Goal: Find specific page/section: Find specific page/section

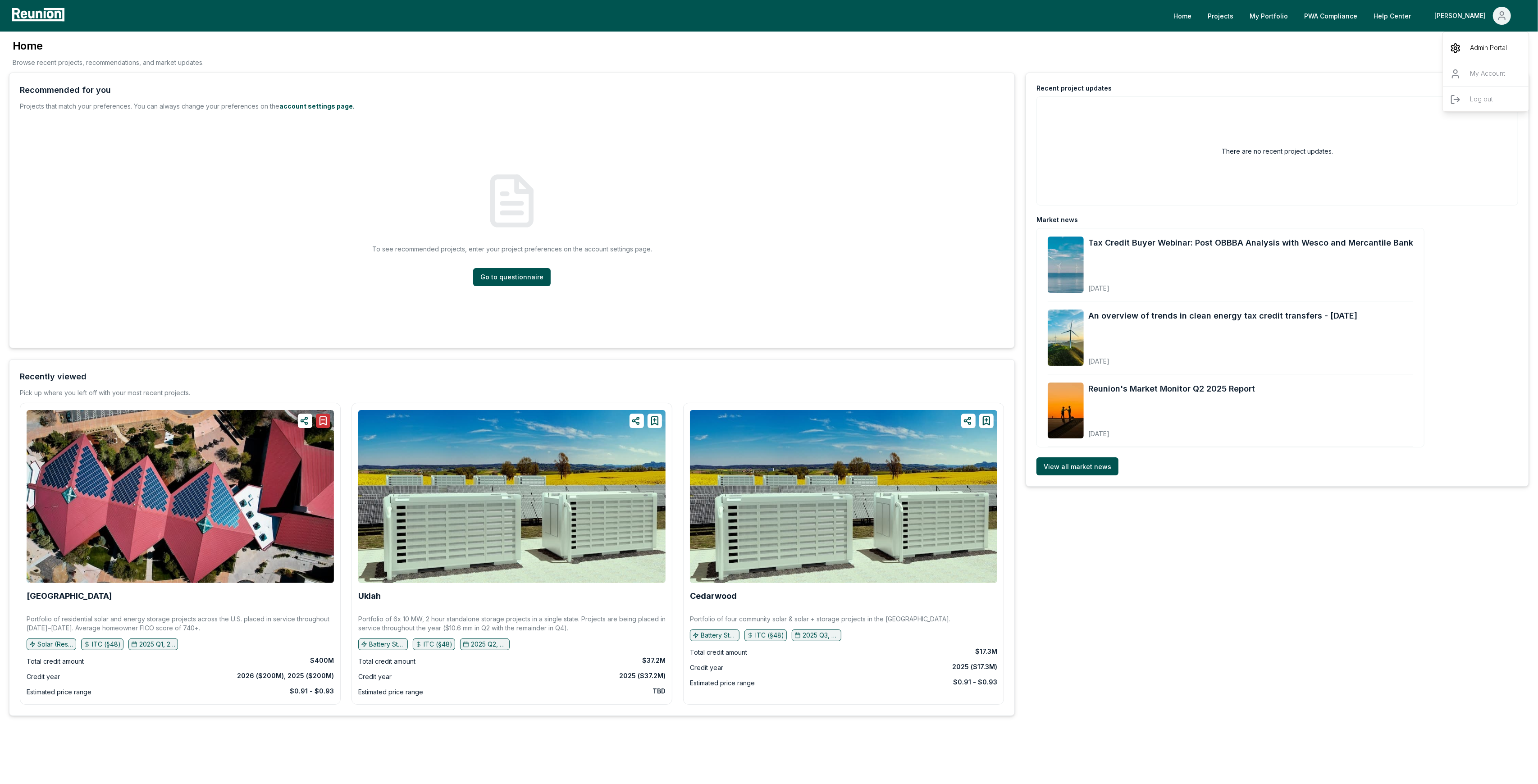
click at [1473, 52] on p "Admin Portal" at bounding box center [1488, 48] width 37 height 11
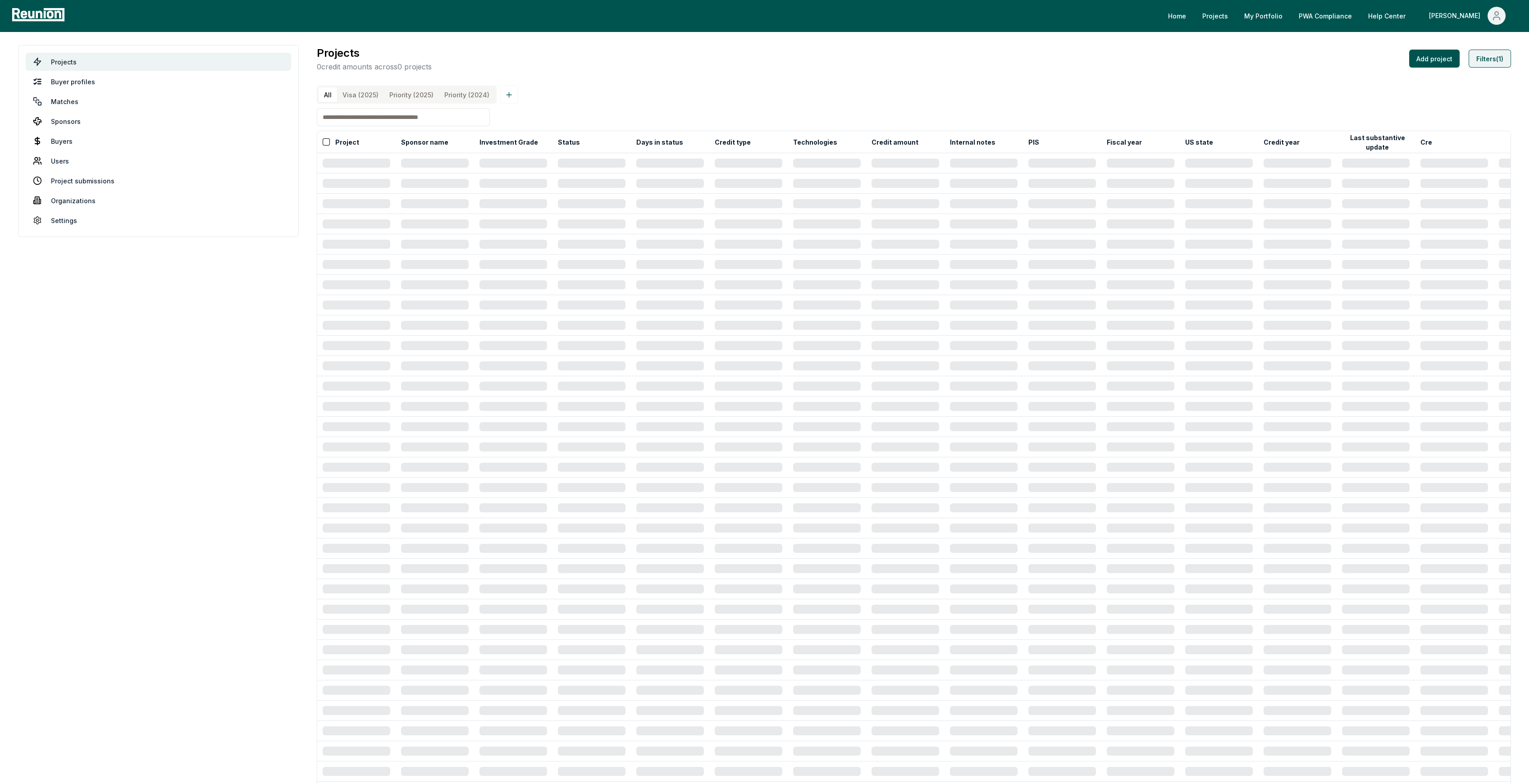
click at [1493, 59] on button "Filters (1)" at bounding box center [1490, 58] width 42 height 18
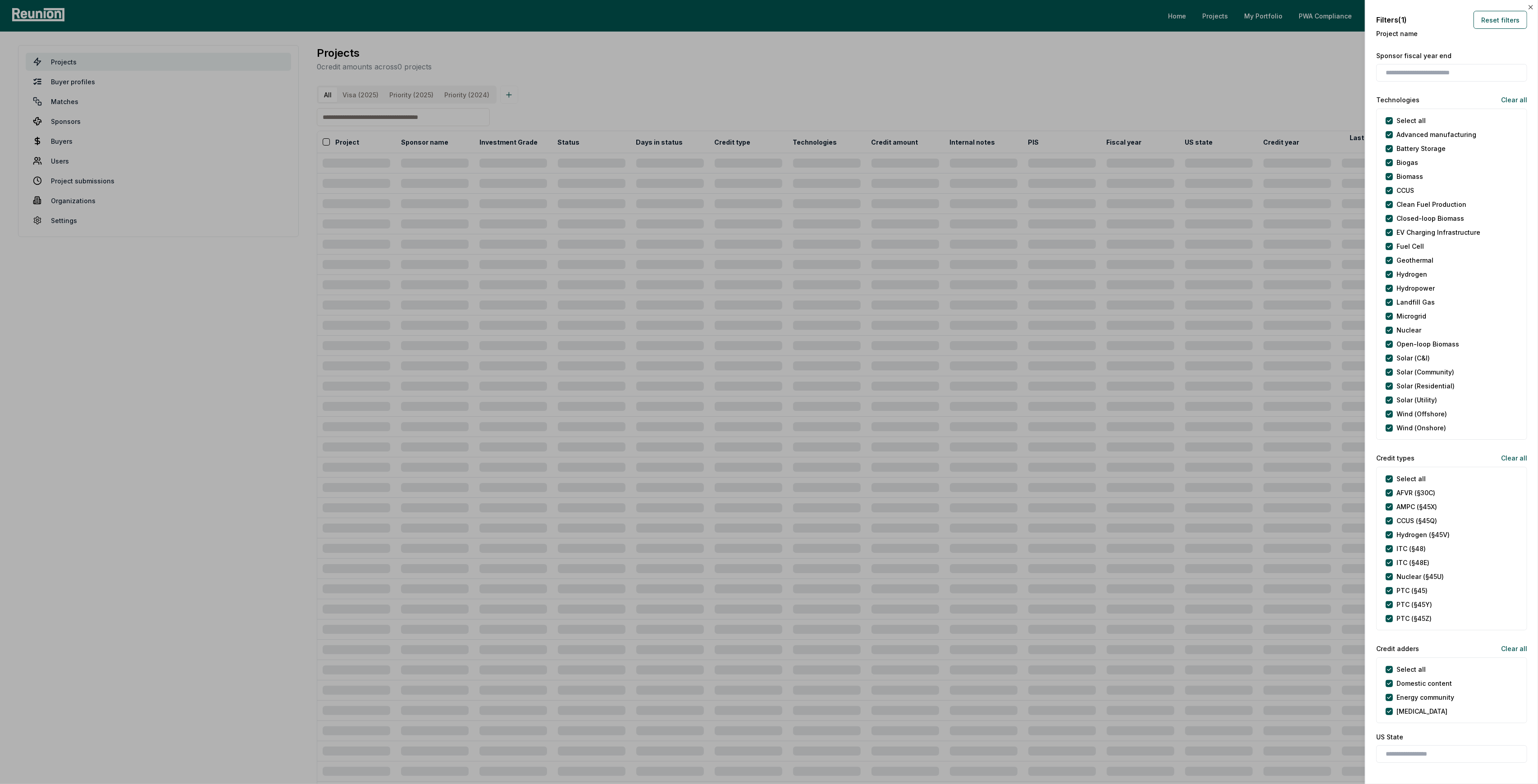
scroll to position [270, 0]
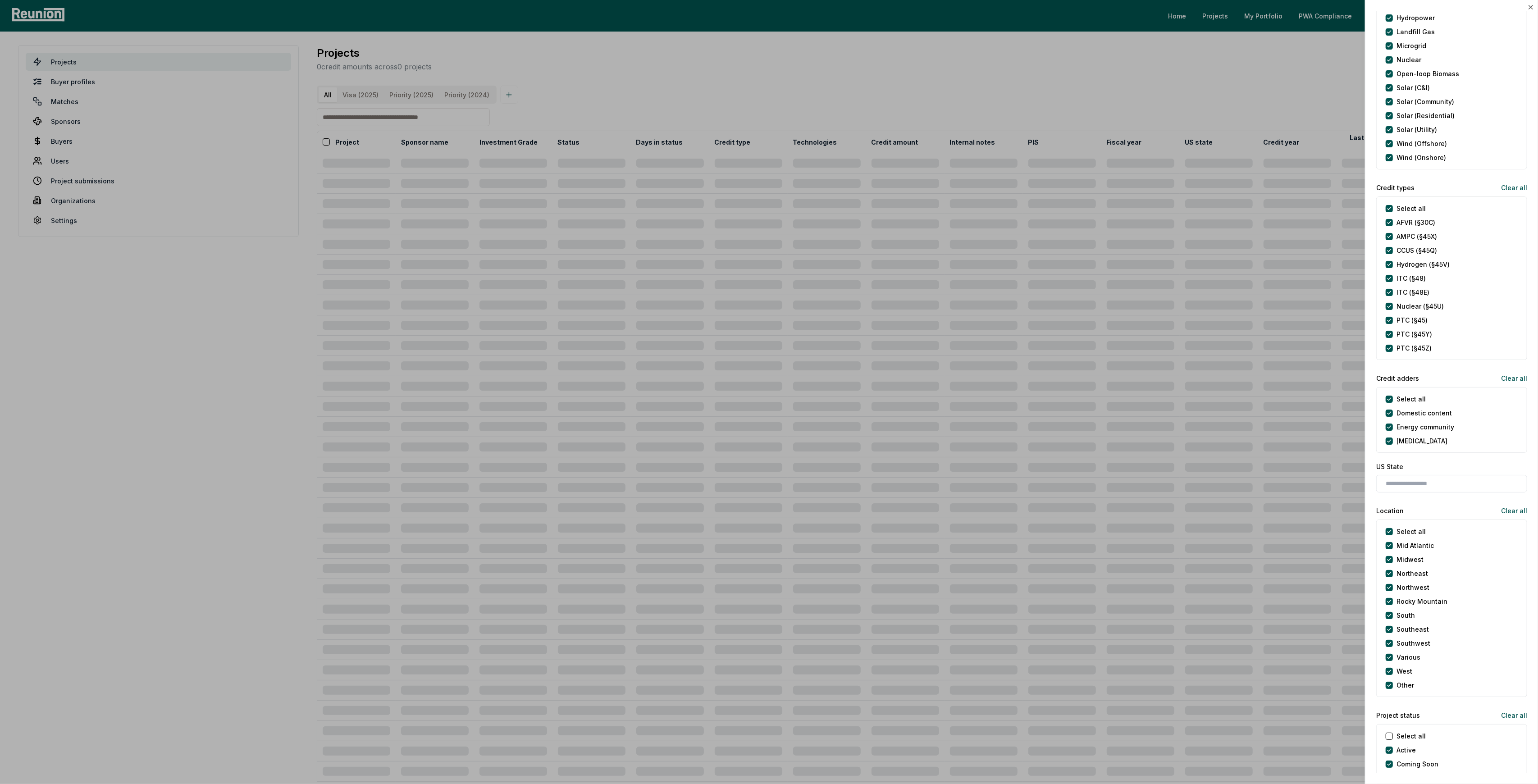
click at [1393, 462] on label "US State" at bounding box center [1451, 466] width 151 height 9
click at [1391, 462] on label "US State" at bounding box center [1451, 466] width 151 height 9
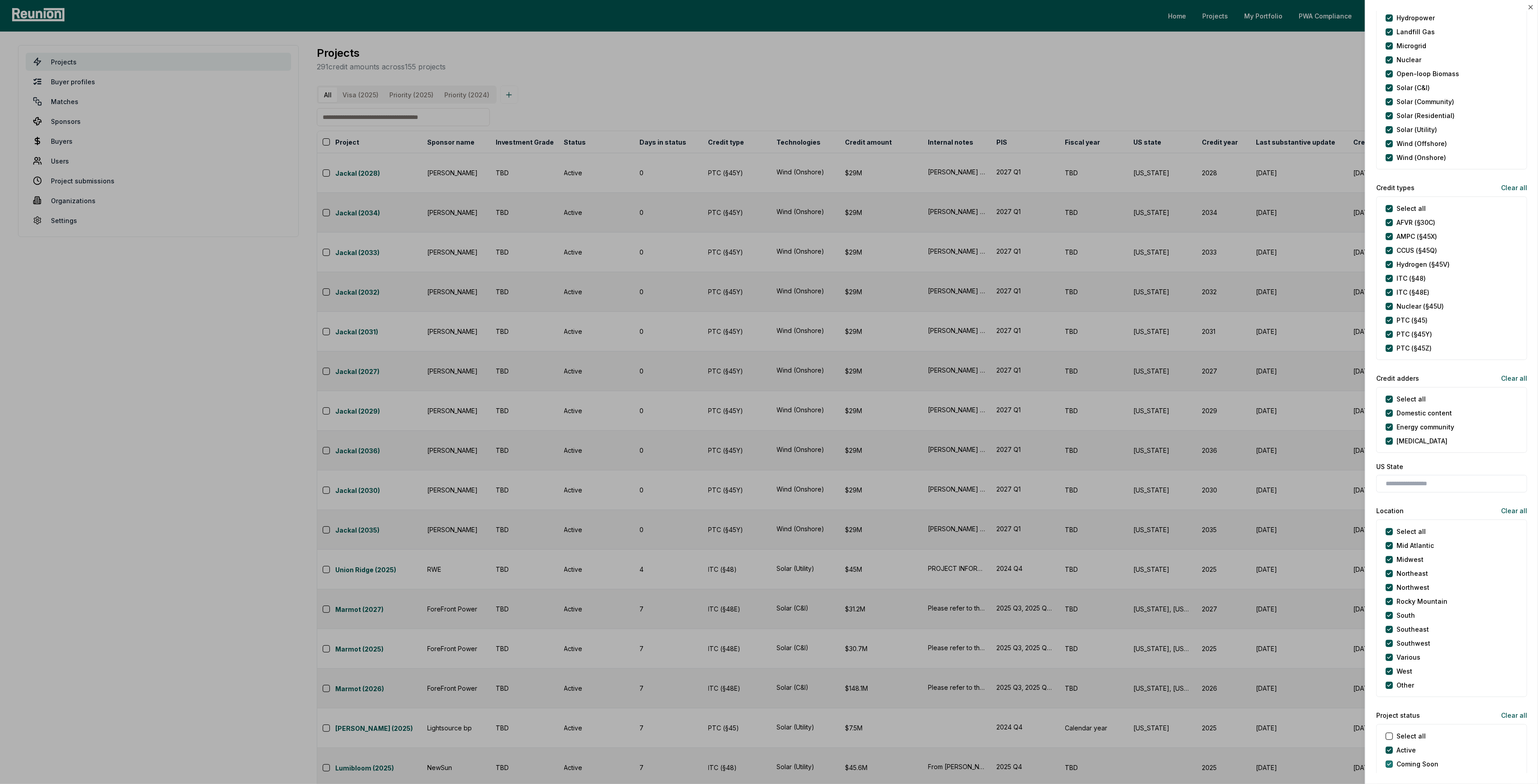
scroll to position [601, 0]
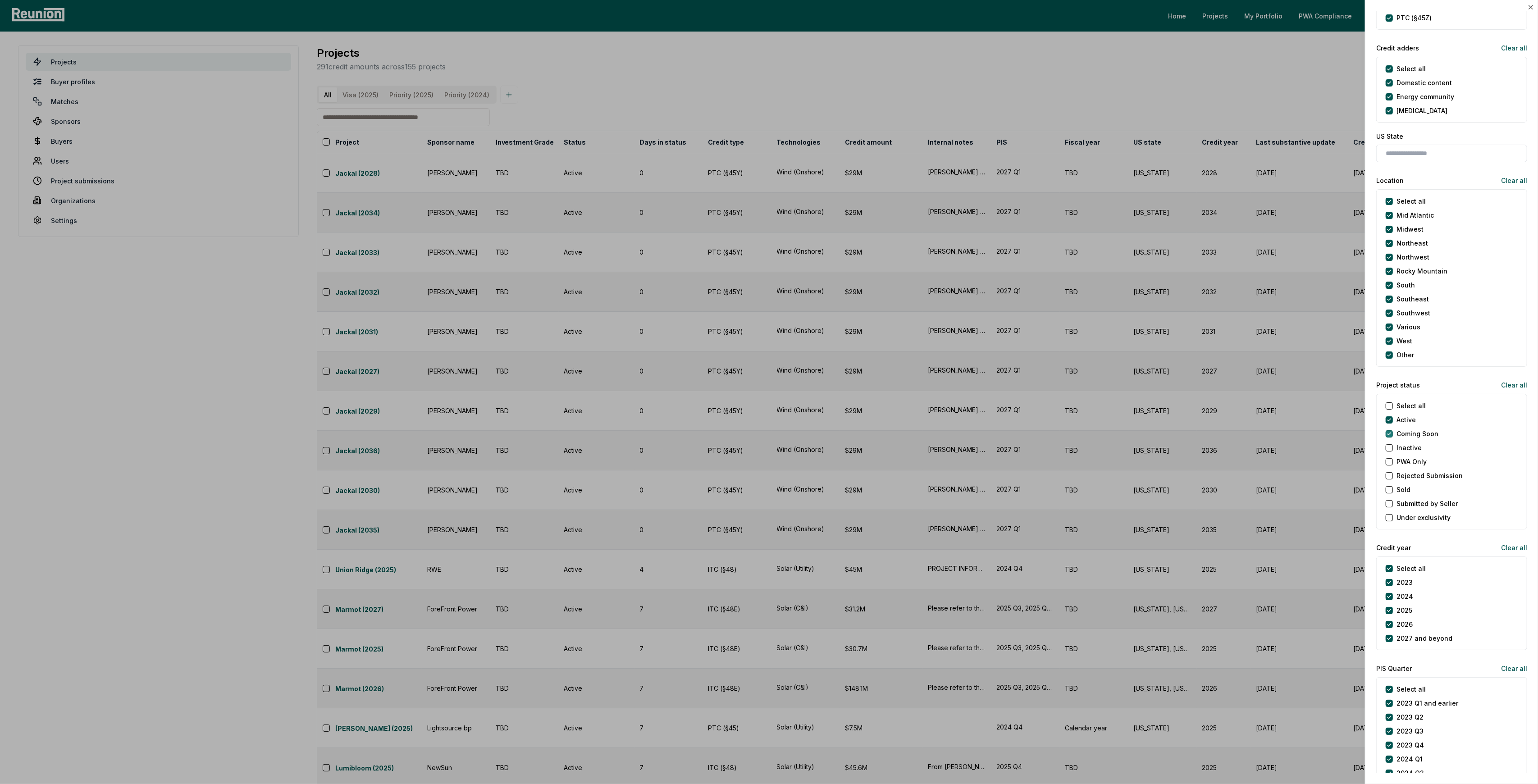
click at [1390, 433] on Soon "Coming Soon" at bounding box center [1388, 433] width 7 height 7
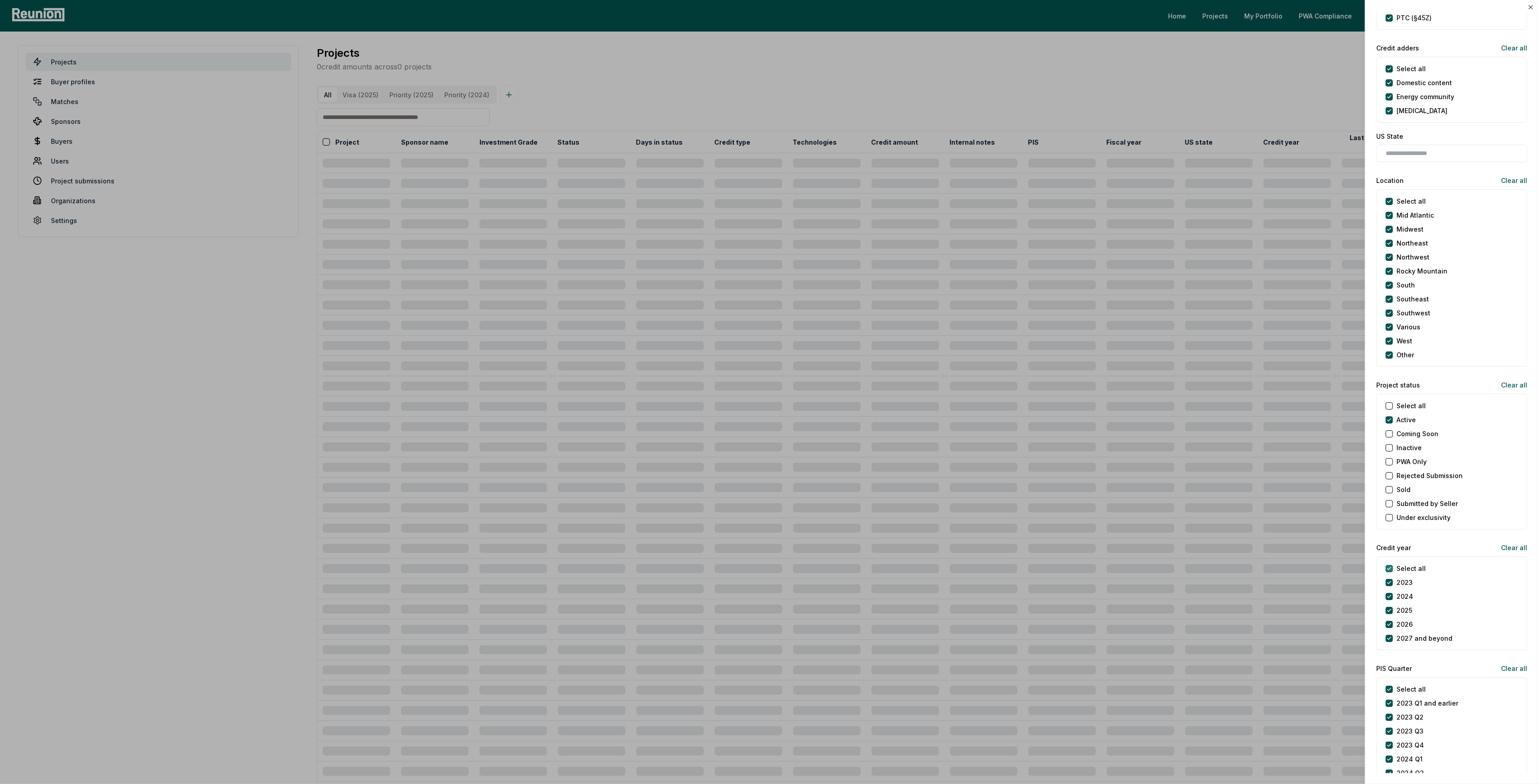
click at [1388, 567] on year "Select all" at bounding box center [1388, 568] width 7 height 7
click at [1388, 609] on button "2025" at bounding box center [1388, 610] width 7 height 7
click at [1390, 565] on year "Select all" at bounding box center [1388, 568] width 7 height 7
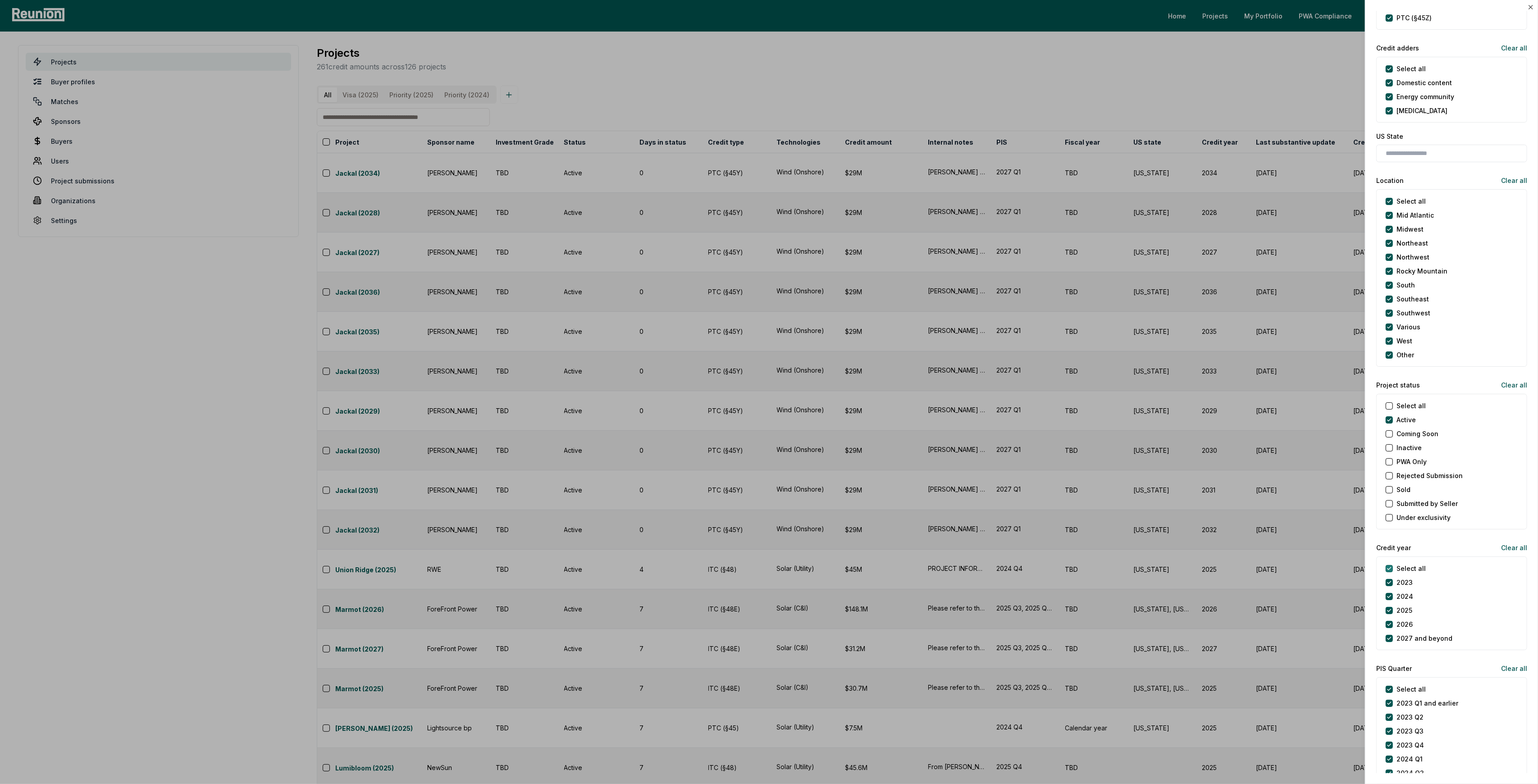
click at [1390, 565] on year "Select all" at bounding box center [1388, 568] width 7 height 7
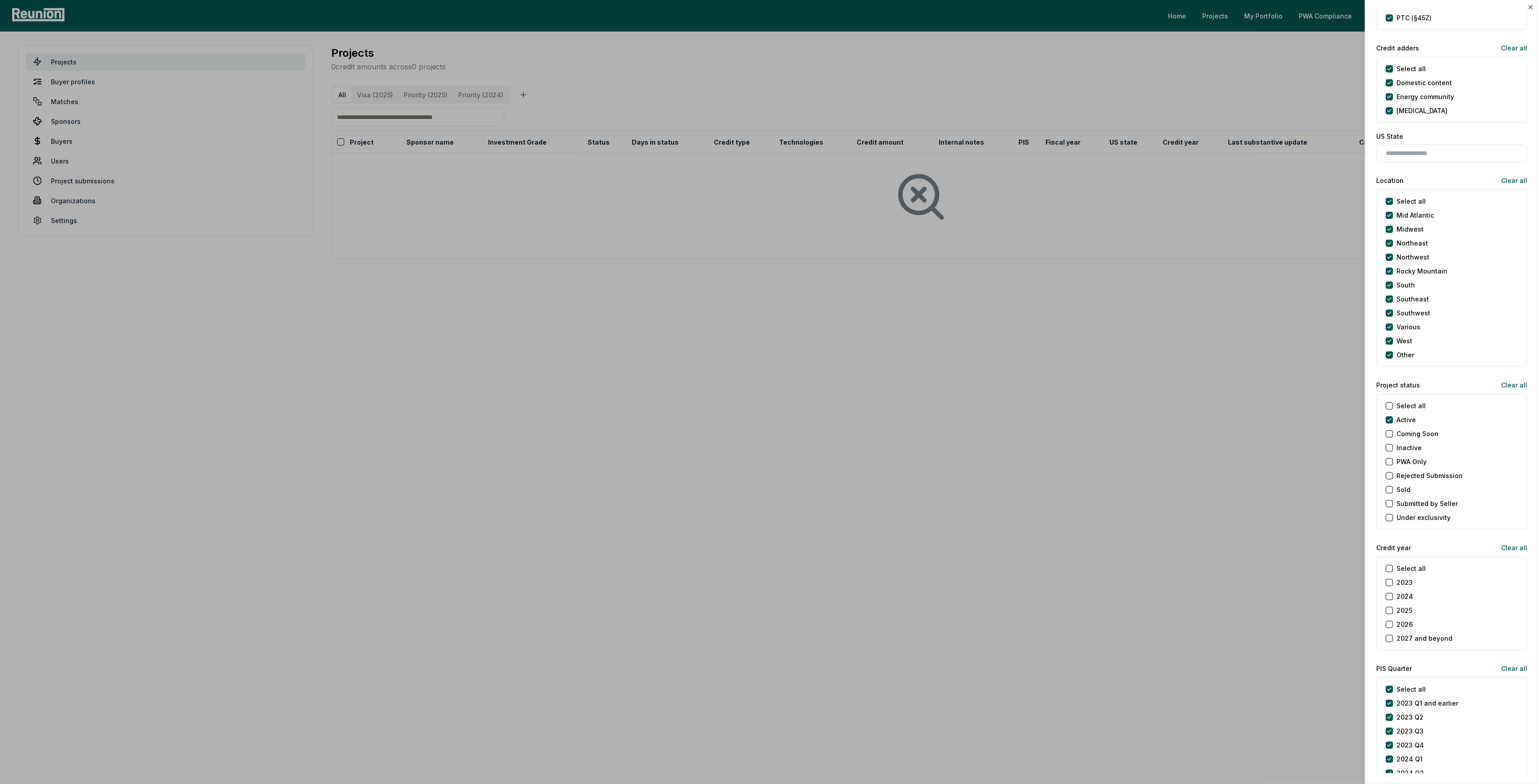
click at [1391, 611] on button "2025" at bounding box center [1388, 610] width 7 height 7
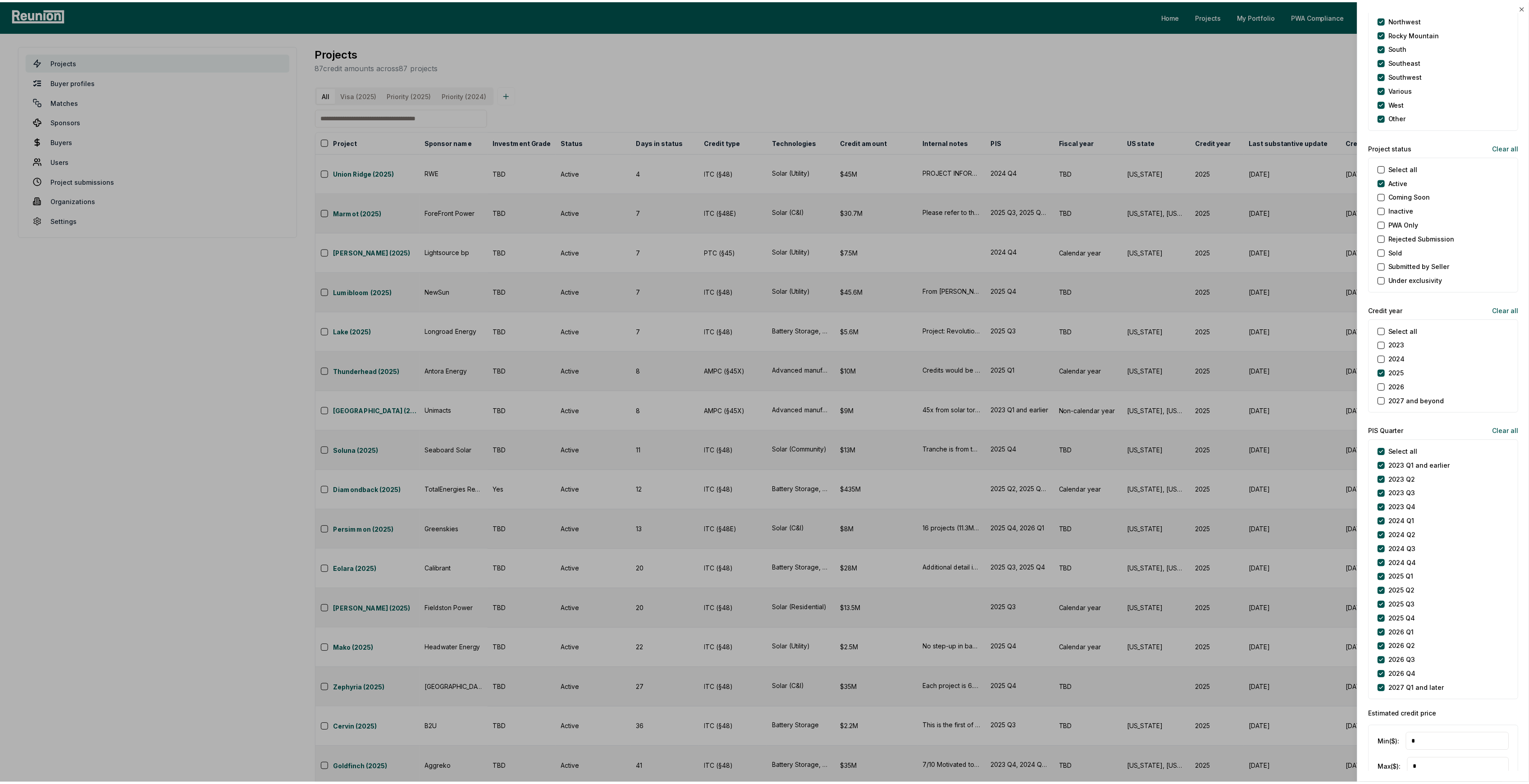
scroll to position [841, 0]
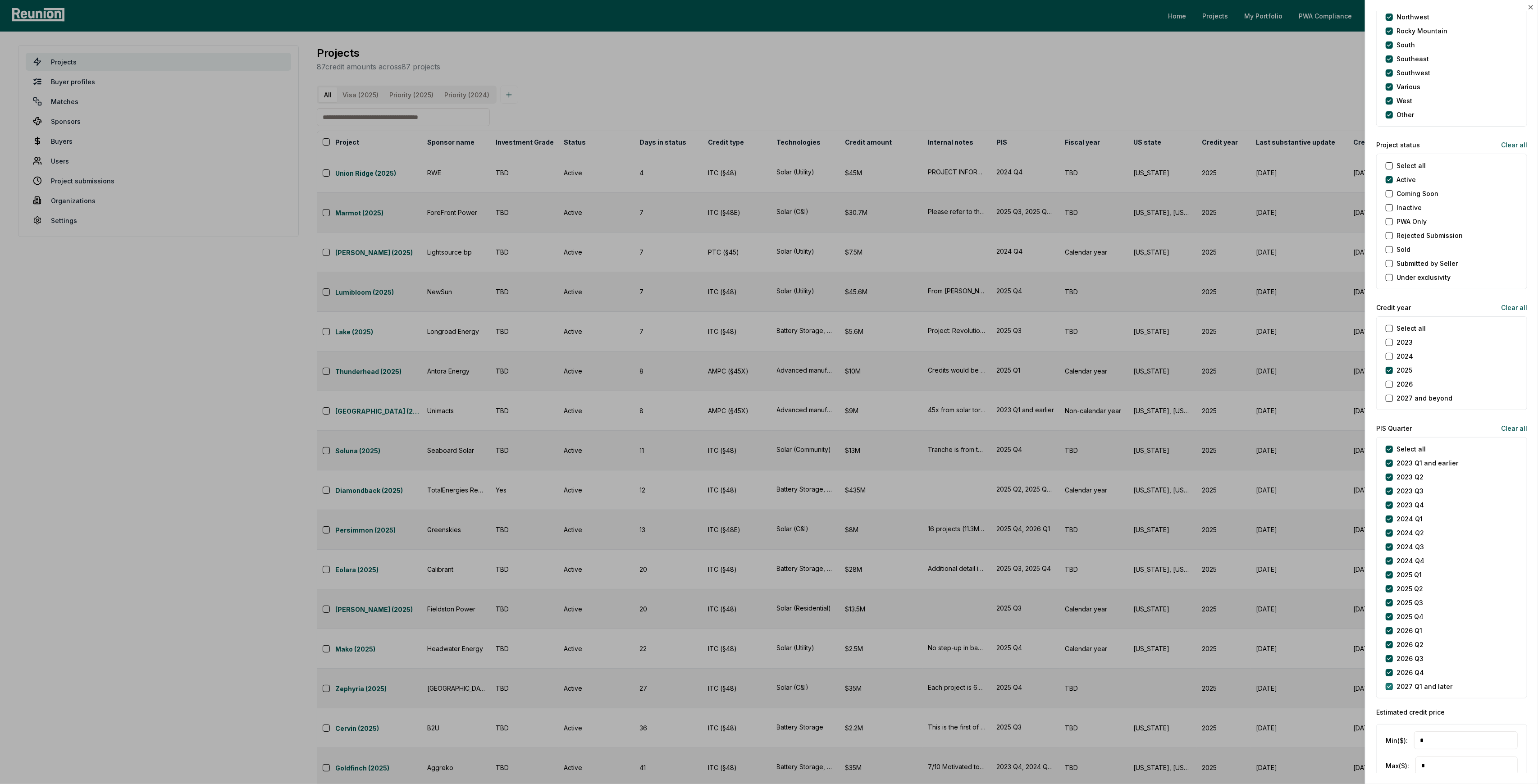
click at [1389, 684] on later "2027 Q1 and later" at bounding box center [1388, 686] width 7 height 7
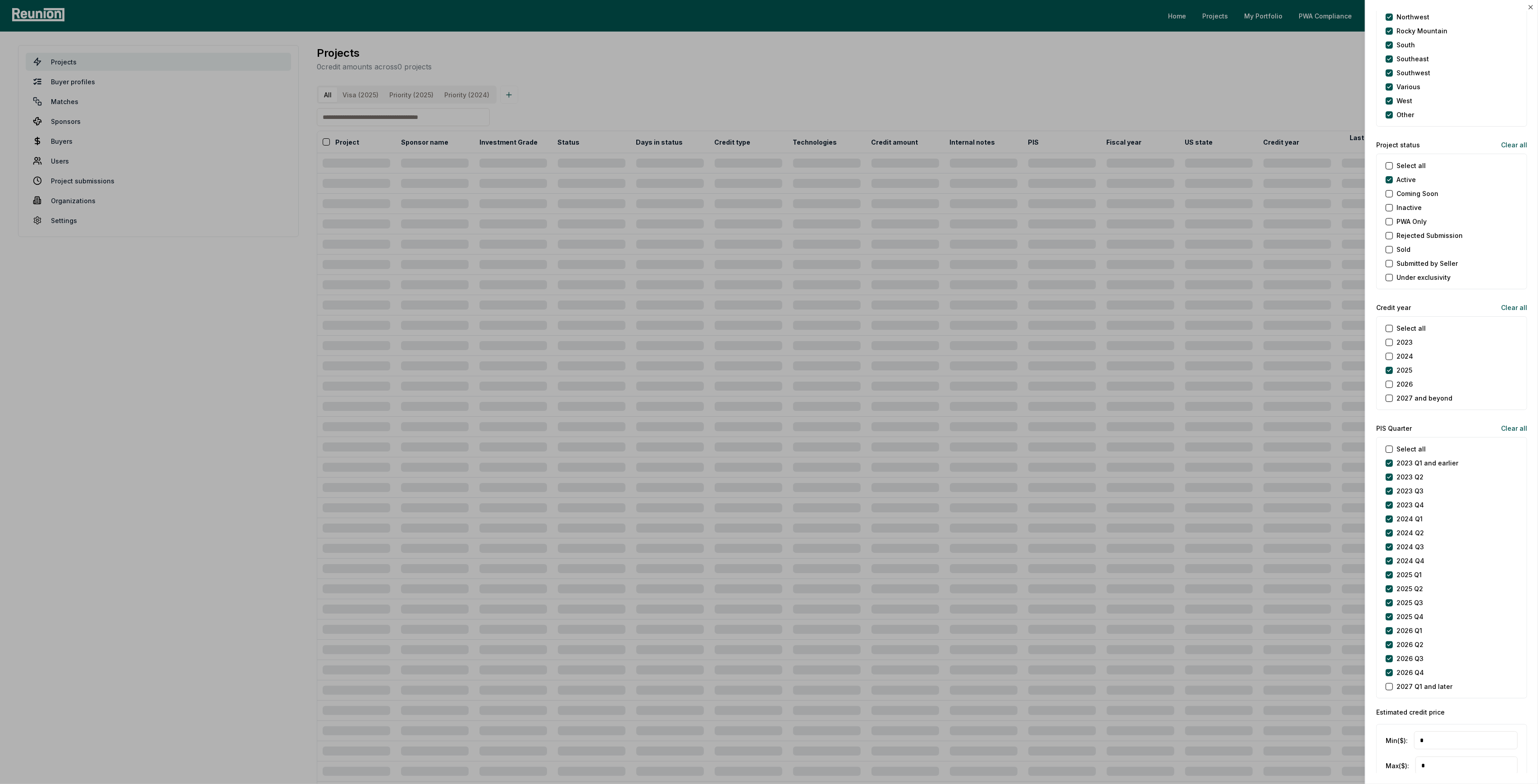
click at [1389, 675] on div "2026 Q4" at bounding box center [1404, 672] width 38 height 9
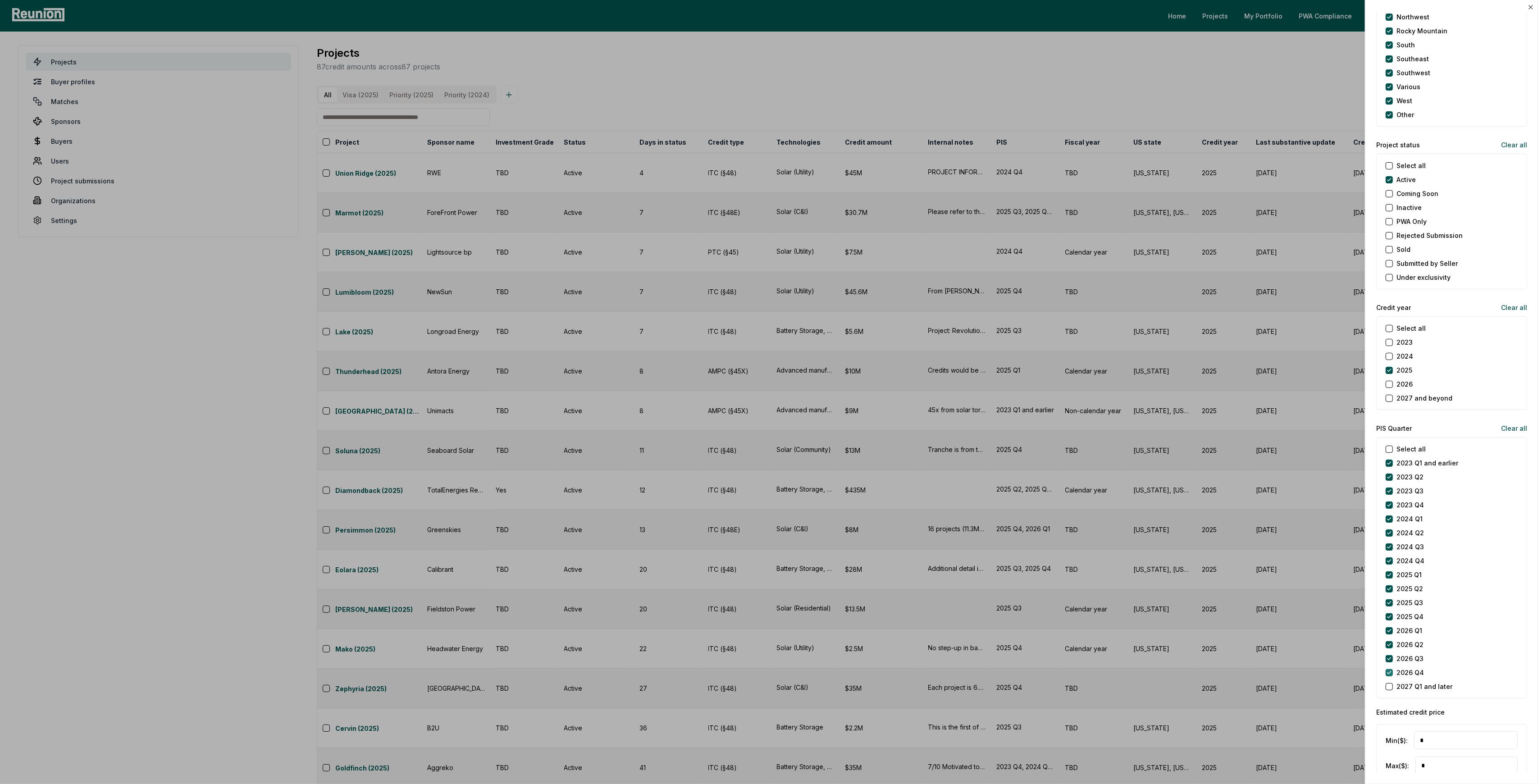
click at [1389, 671] on Q4 "2026 Q4" at bounding box center [1388, 672] width 7 height 7
click at [1390, 658] on Q3 "2026 Q3" at bounding box center [1388, 658] width 7 height 7
click at [1390, 644] on Q2 "2026 Q2" at bounding box center [1388, 644] width 7 height 7
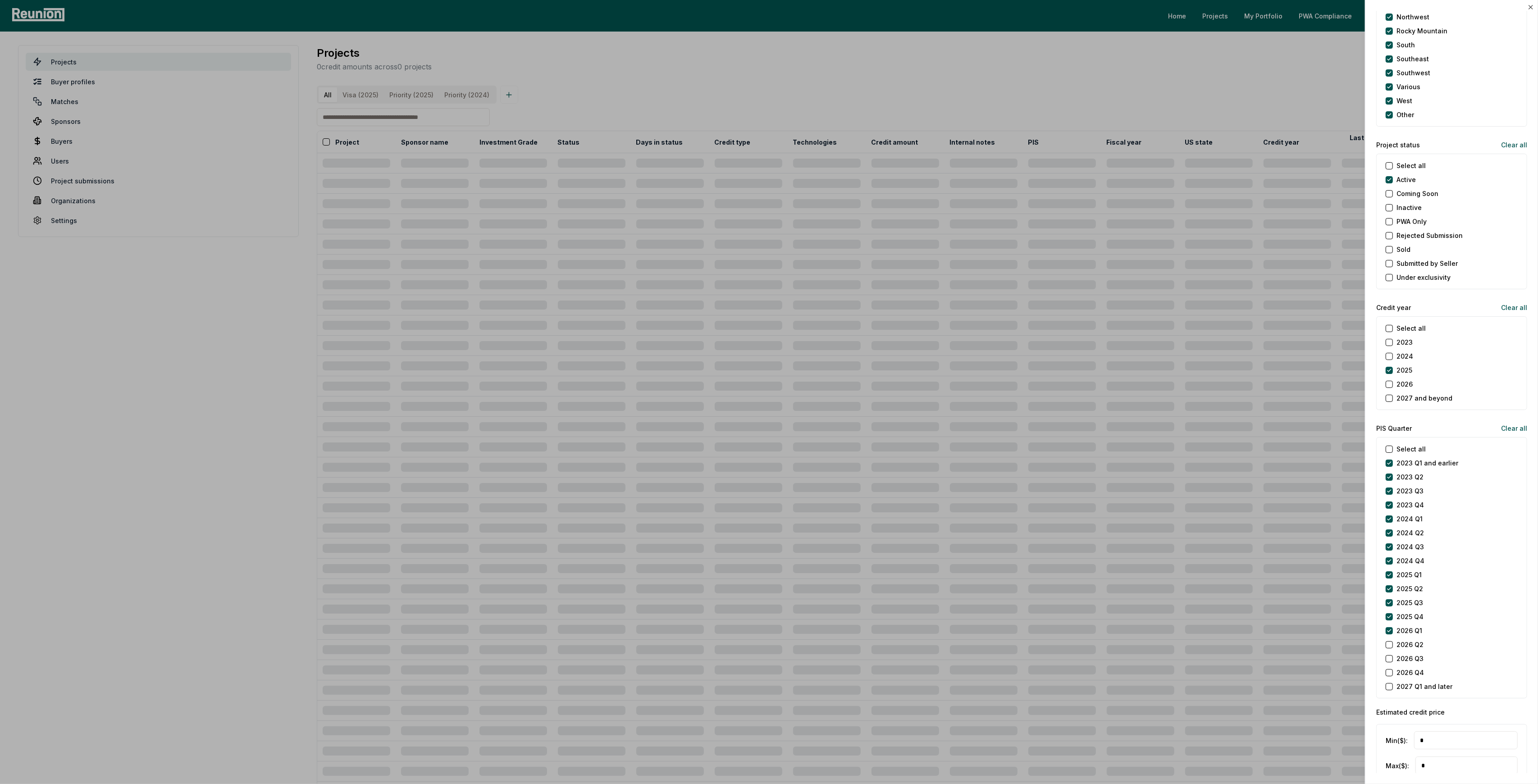
click at [1392, 629] on Q1 "2026 Q1" at bounding box center [1388, 630] width 7 height 7
click at [1388, 460] on earlier "2023 Q1 and earlier" at bounding box center [1388, 463] width 7 height 7
click at [1391, 476] on Q2 "2023 Q2" at bounding box center [1388, 476] width 7 height 7
click at [1391, 488] on Q3 "2023 Q3" at bounding box center [1388, 490] width 7 height 7
click at [1390, 508] on div "2023 Q4" at bounding box center [1404, 505] width 38 height 9
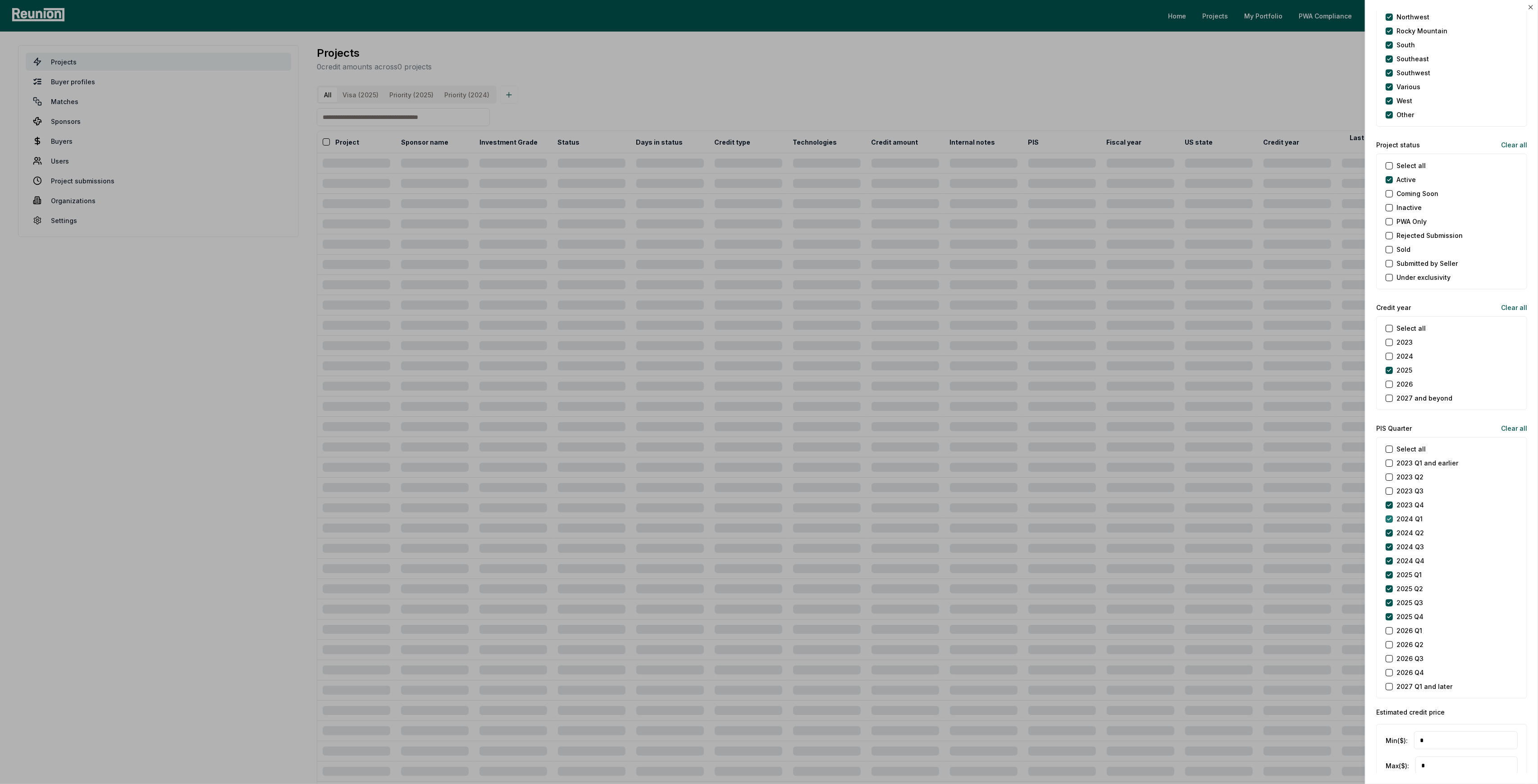
click at [1387, 518] on Q1 "2024 Q1" at bounding box center [1388, 519] width 7 height 7
click at [1387, 532] on Q2 "2024 Q2" at bounding box center [1388, 532] width 7 height 7
click at [1388, 502] on Q4 "2023 Q4" at bounding box center [1388, 504] width 7 height 7
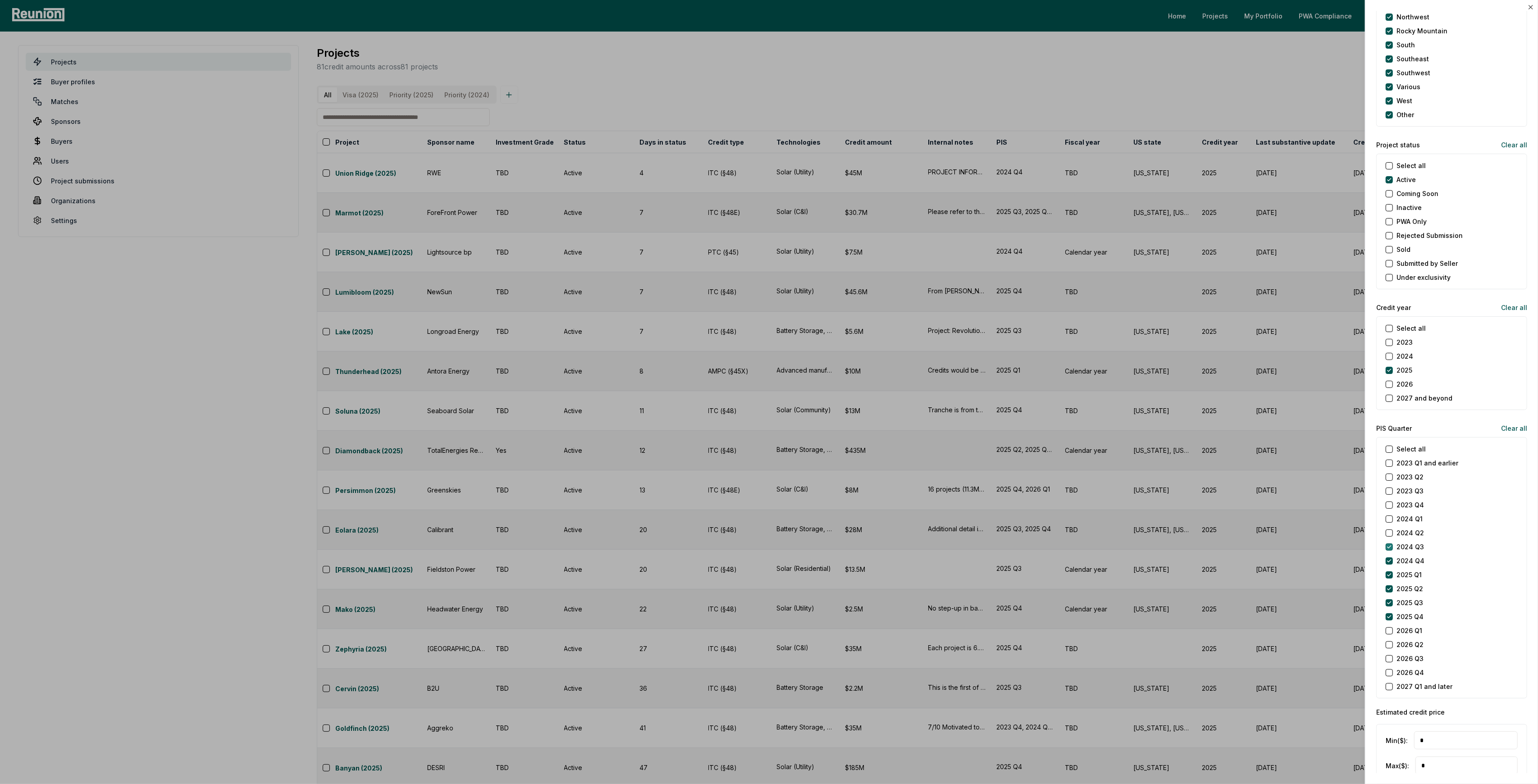
click at [1388, 545] on Q3 "2024 Q3" at bounding box center [1388, 546] width 7 height 7
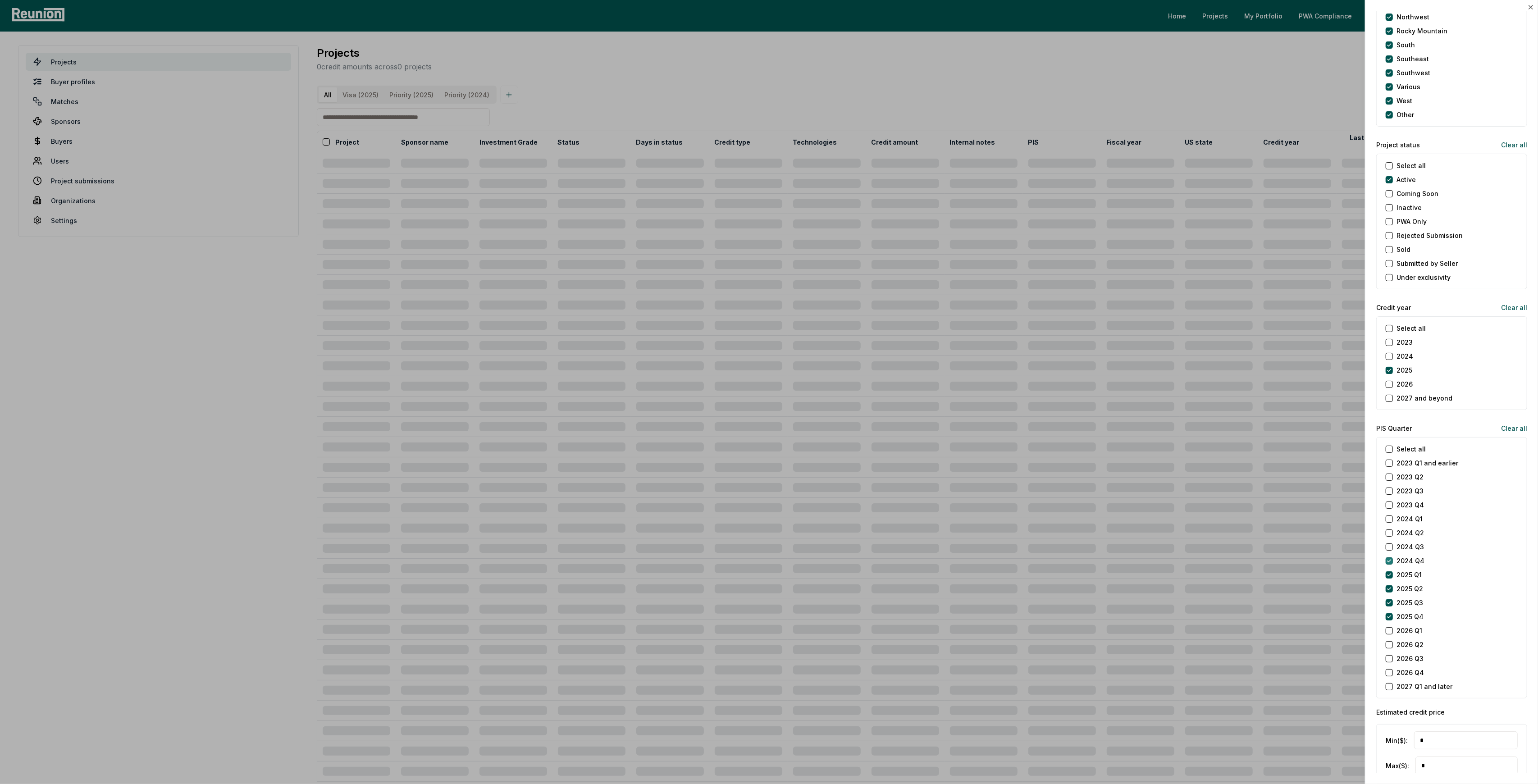
click at [1392, 558] on Q4 "2024 Q4" at bounding box center [1388, 560] width 7 height 7
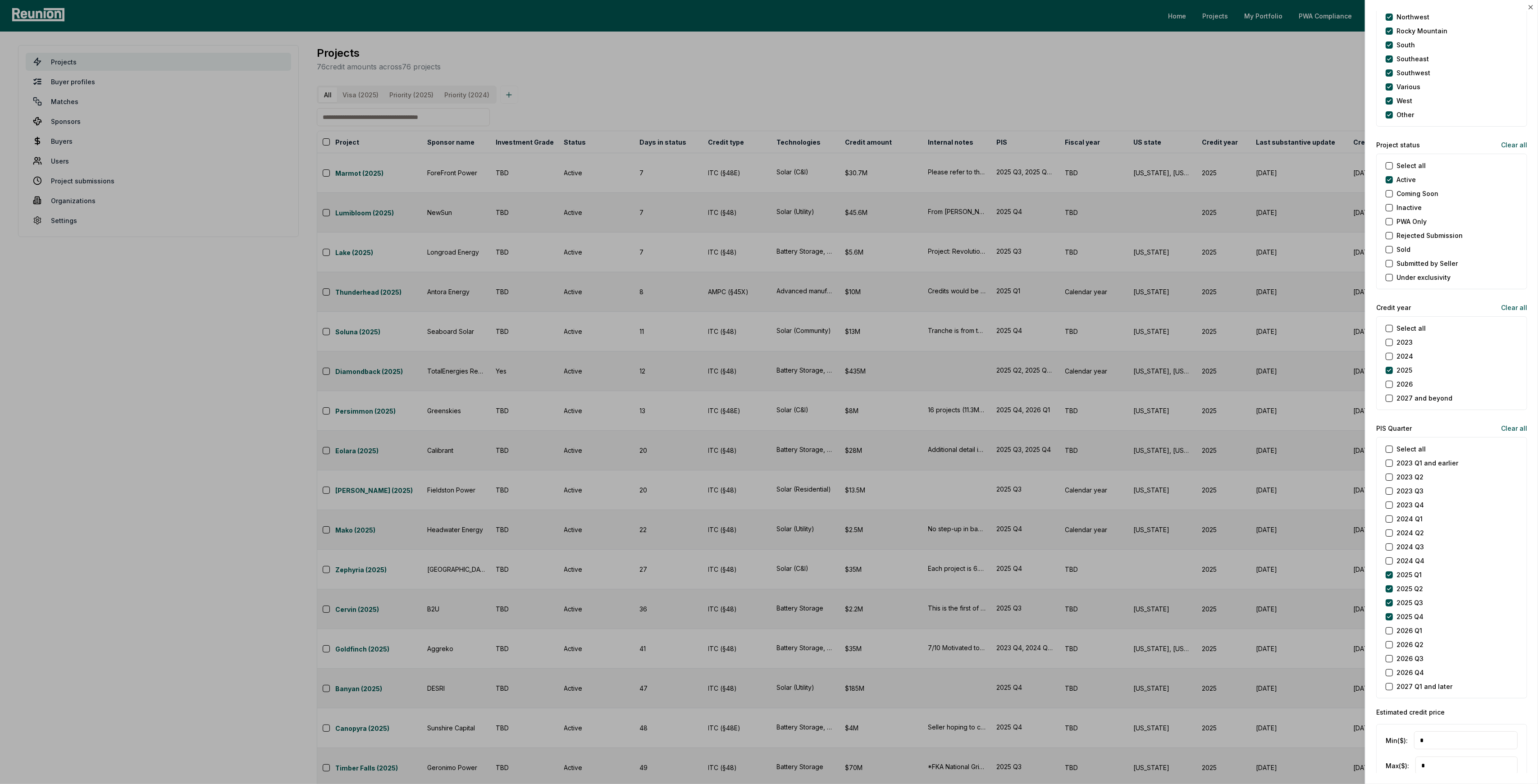
click at [625, 118] on div at bounding box center [769, 392] width 1538 height 784
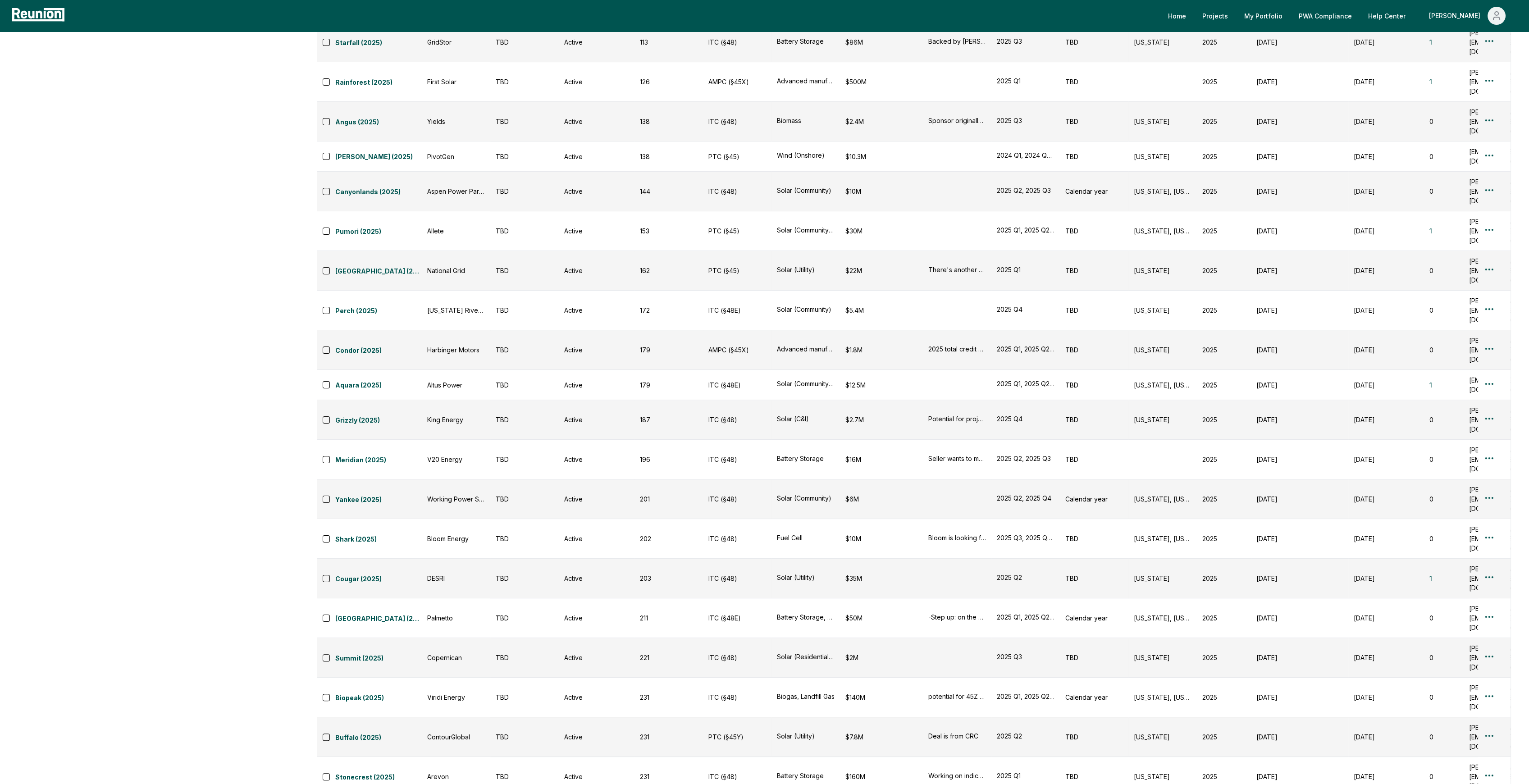
scroll to position [1276, 0]
